Goal: Check status: Check status

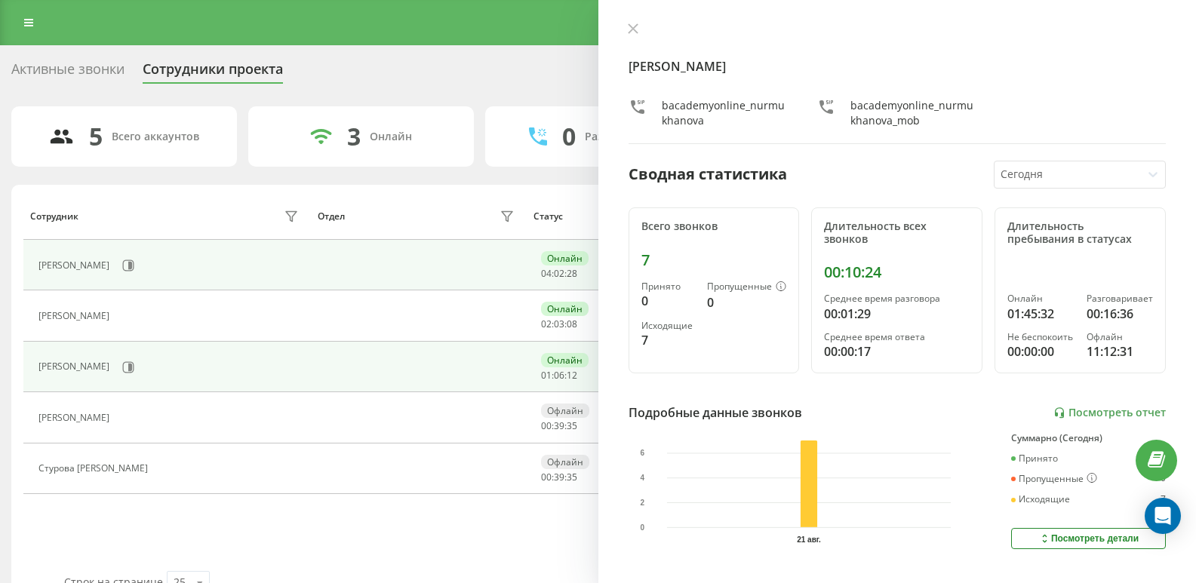
click at [144, 368] on div "[PERSON_NAME]" at bounding box center [170, 368] width 264 height 26
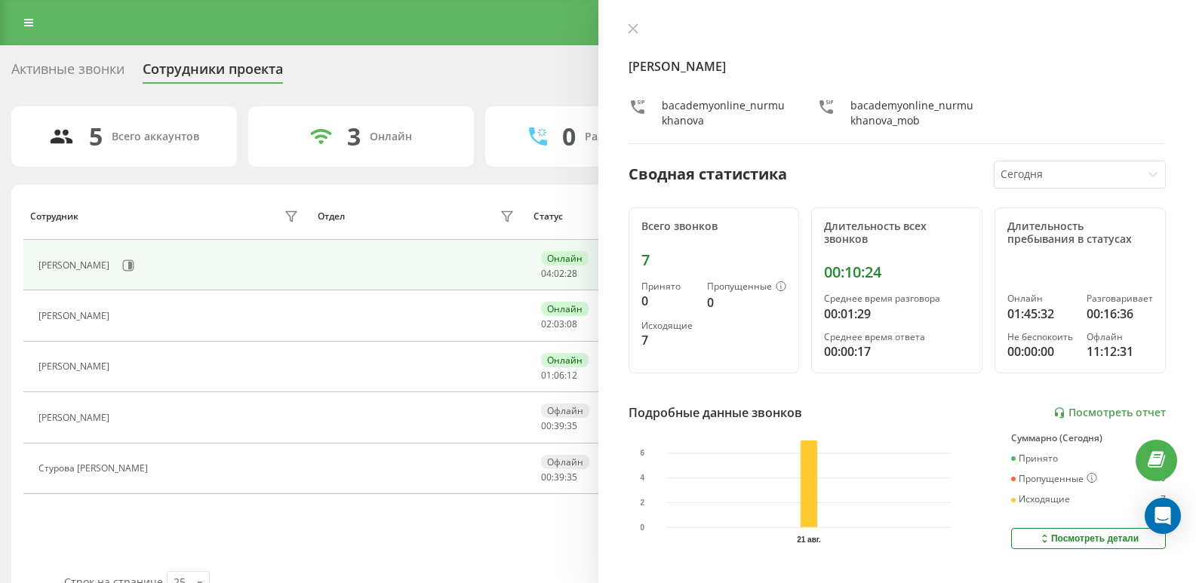
click at [132, 366] on icon at bounding box center [126, 368] width 12 height 12
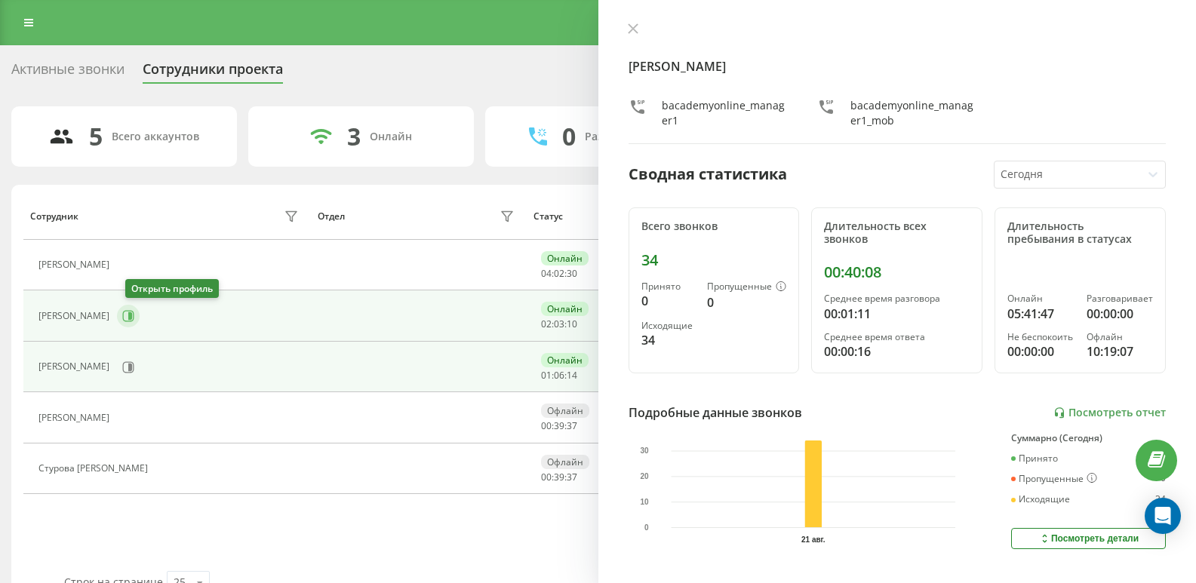
click at [130, 325] on button at bounding box center [128, 316] width 23 height 23
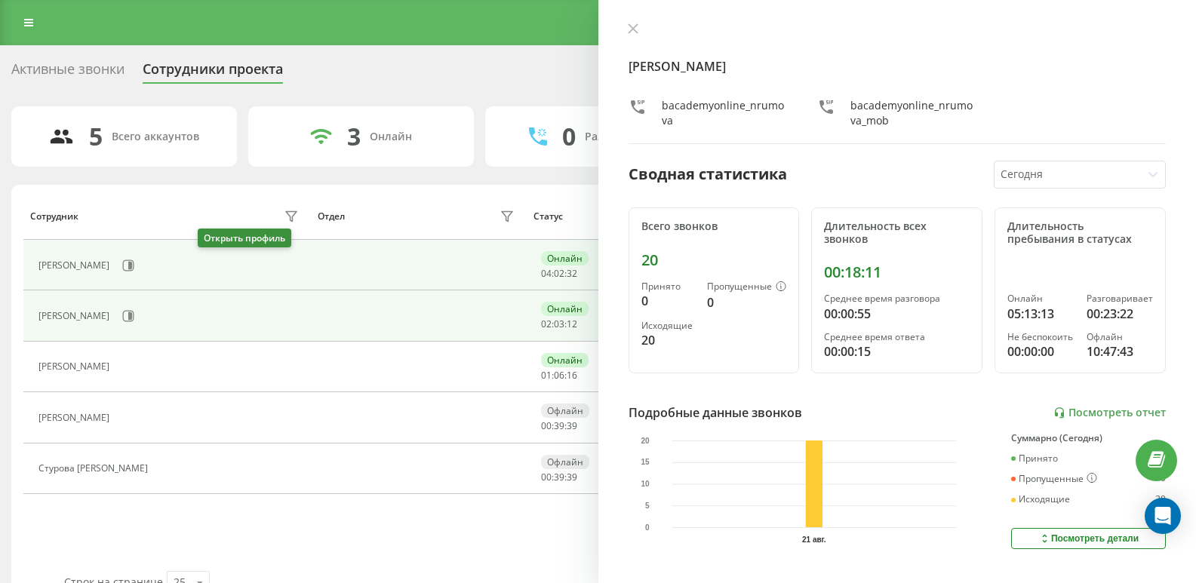
click at [132, 269] on icon at bounding box center [130, 266] width 4 height 8
click at [118, 324] on div "[PERSON_NAME]" at bounding box center [170, 316] width 264 height 26
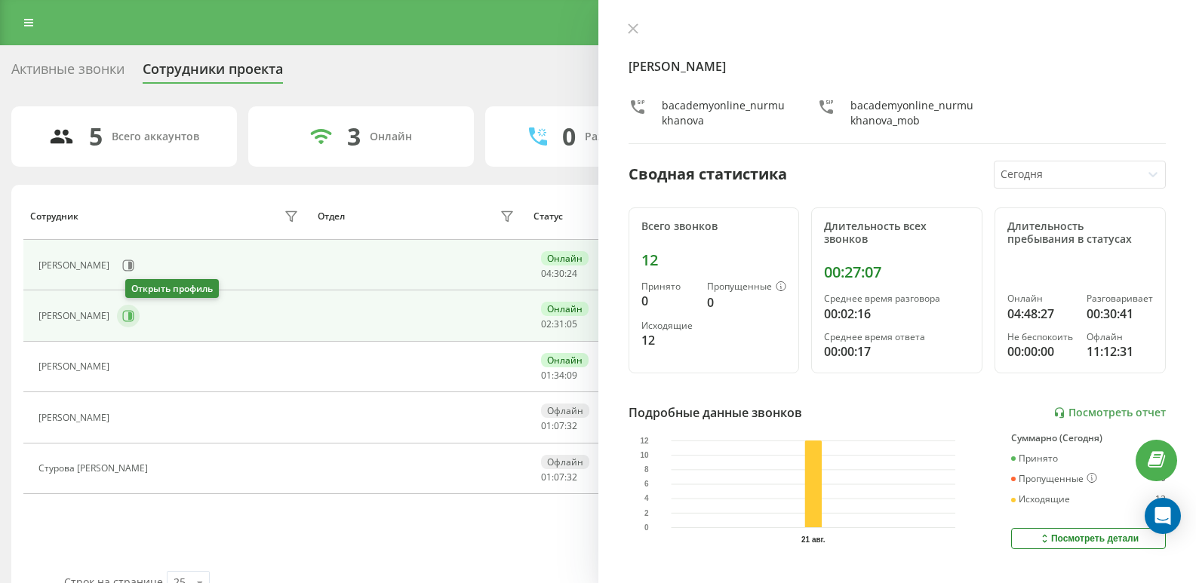
click at [132, 318] on icon at bounding box center [130, 316] width 4 height 8
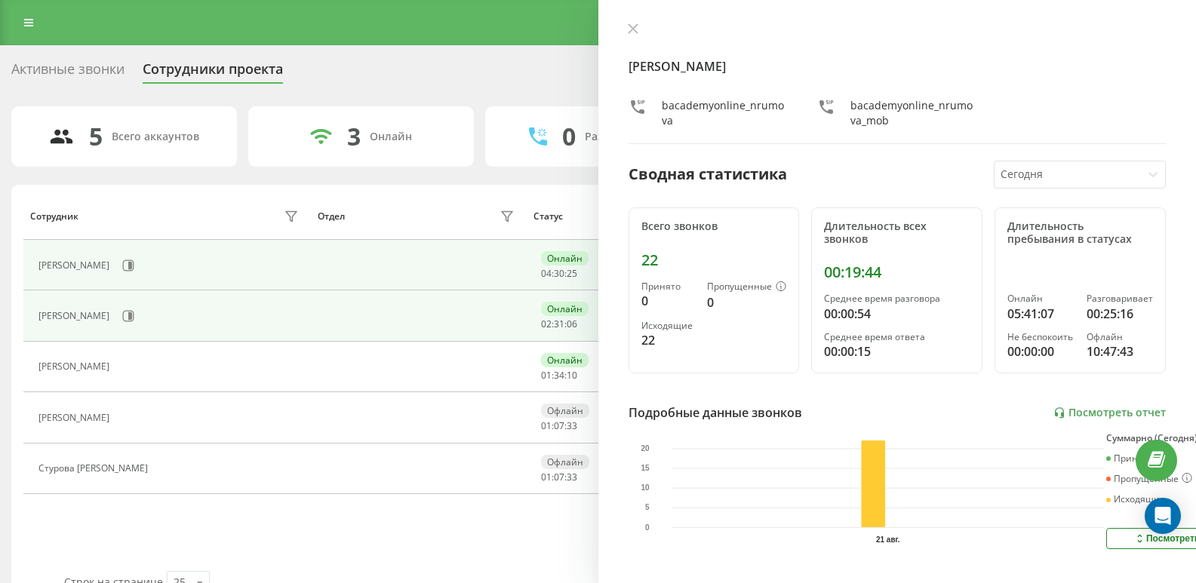
click at [220, 272] on div "[PERSON_NAME]" at bounding box center [170, 266] width 264 height 26
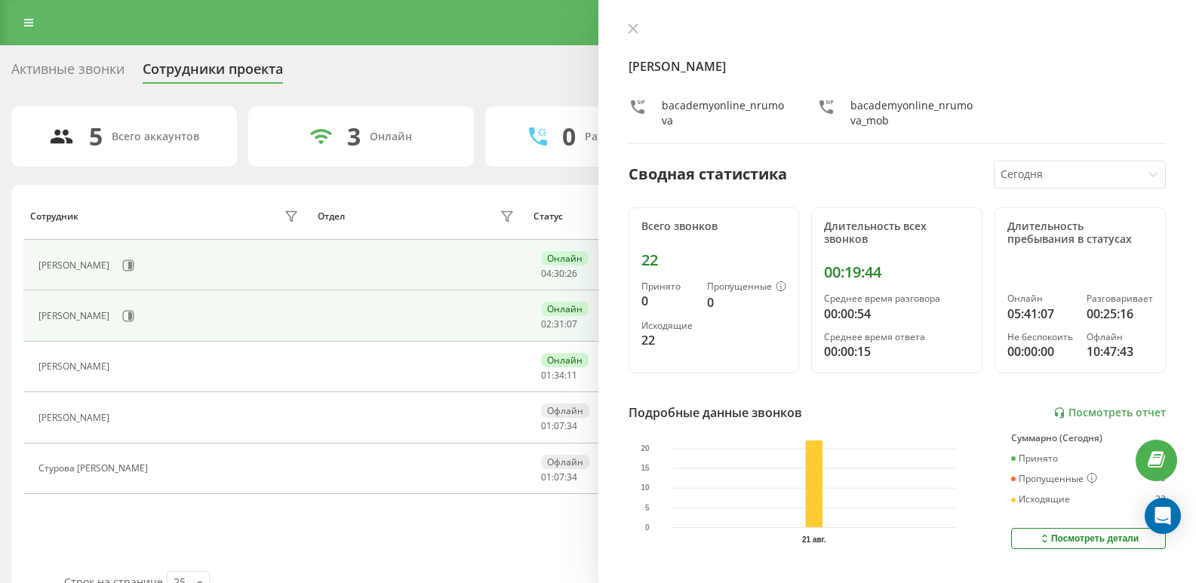
click at [196, 262] on div "[PERSON_NAME]" at bounding box center [170, 266] width 264 height 26
click at [140, 263] on button at bounding box center [128, 265] width 23 height 23
click at [134, 321] on icon at bounding box center [128, 316] width 12 height 12
click at [132, 263] on icon at bounding box center [130, 266] width 4 height 8
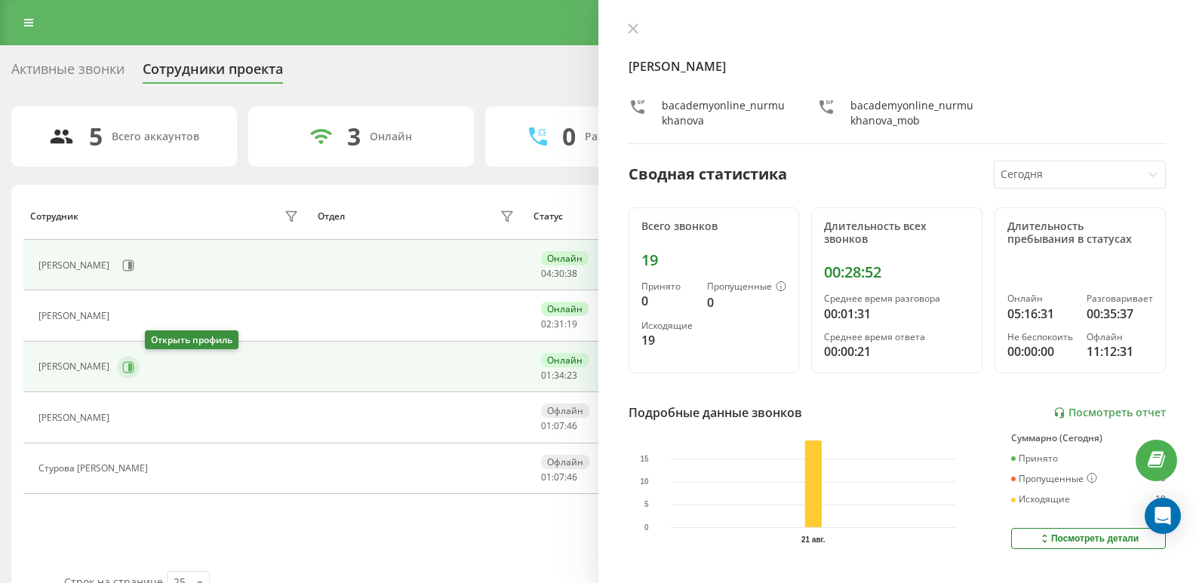
click at [134, 362] on icon at bounding box center [128, 367] width 11 height 11
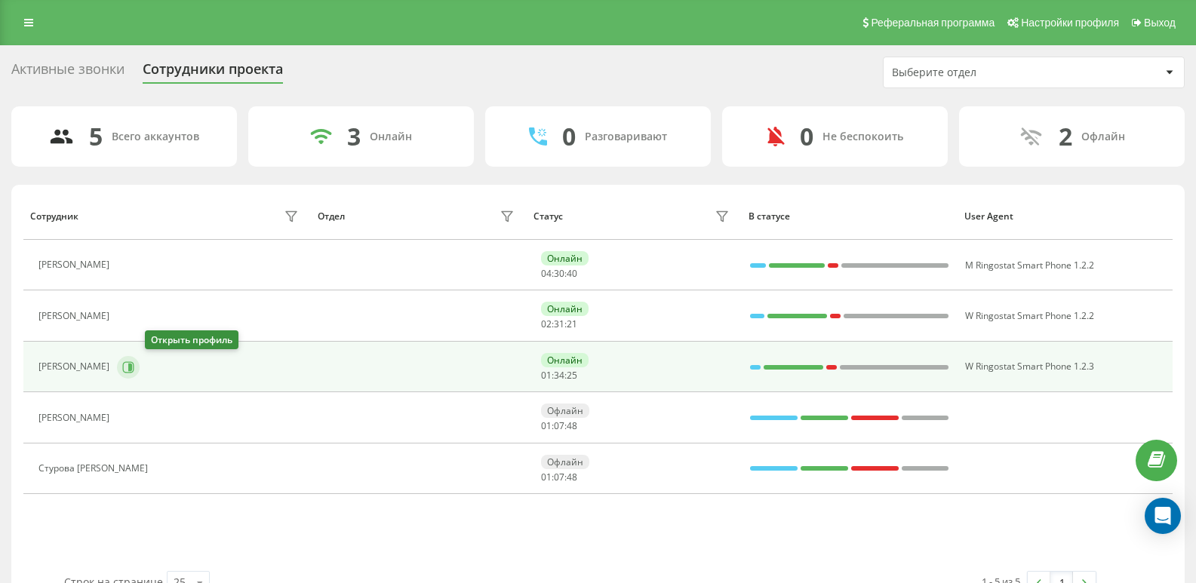
click at [134, 362] on icon at bounding box center [128, 367] width 11 height 11
click at [134, 371] on icon at bounding box center [128, 368] width 12 height 12
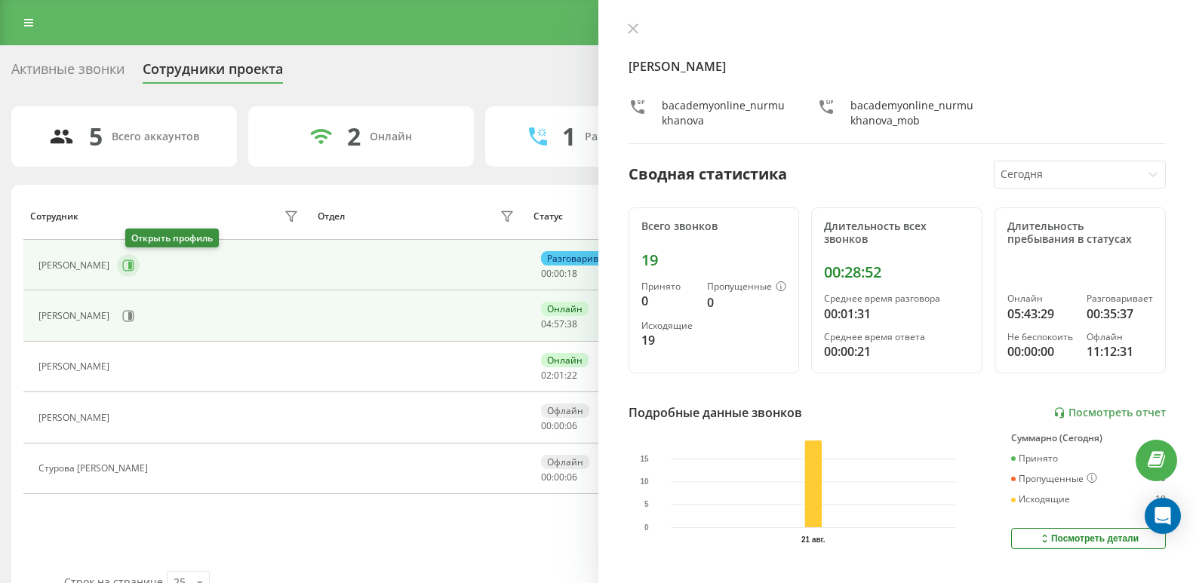
click at [140, 262] on button at bounding box center [128, 265] width 23 height 23
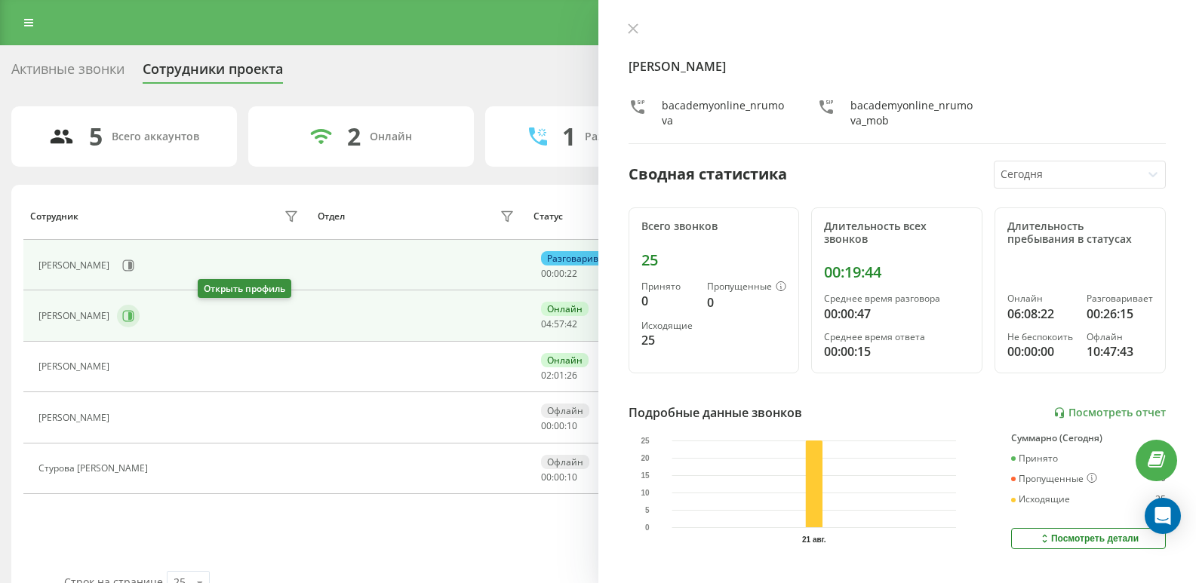
click at [134, 322] on icon at bounding box center [128, 316] width 12 height 12
